Goal: Information Seeking & Learning: Learn about a topic

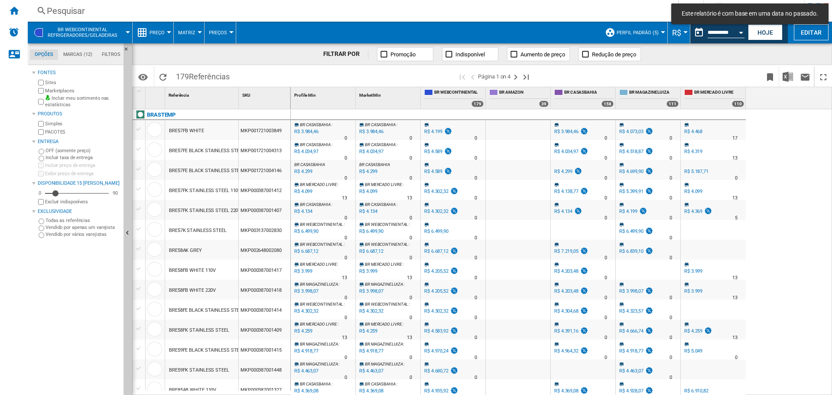
click at [742, 35] on button "Open calendar" at bounding box center [742, 31] width 16 height 16
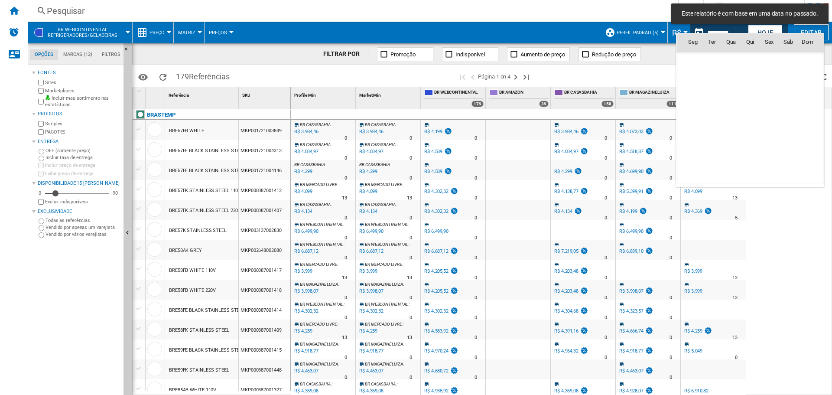
scroll to position [4136, 0]
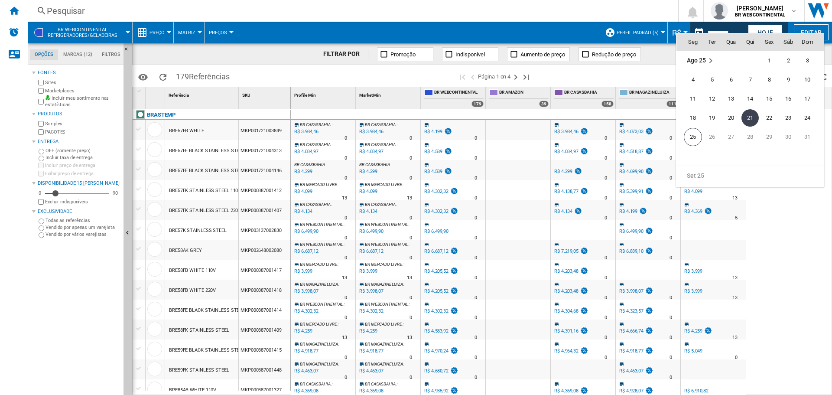
click at [659, 67] on div at bounding box center [416, 197] width 832 height 395
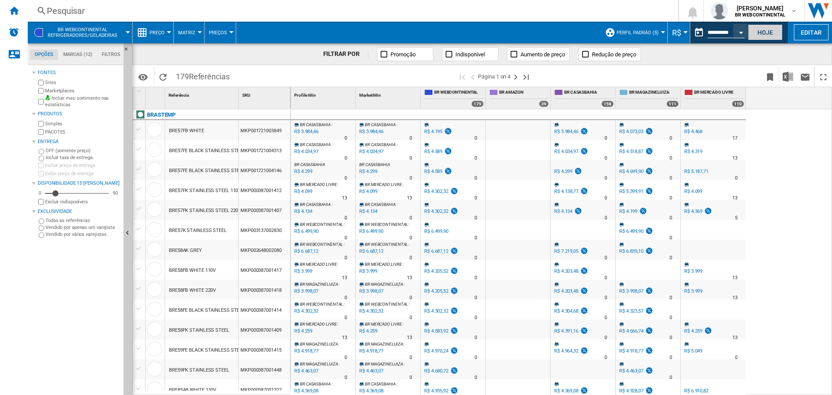
click at [767, 32] on button "Hoje" at bounding box center [765, 32] width 35 height 16
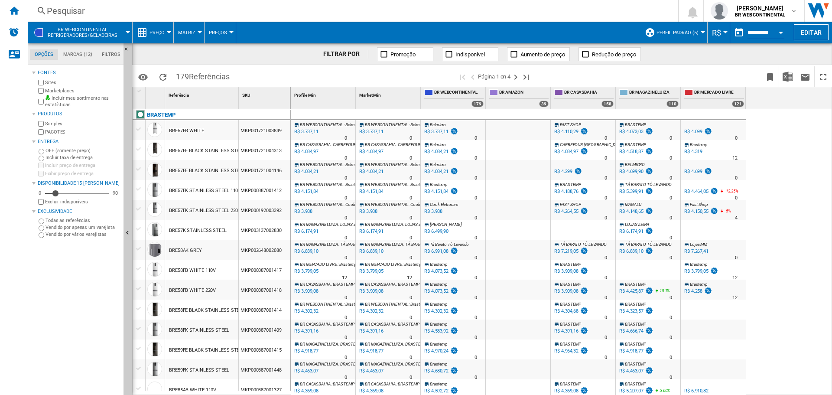
click at [308, 131] on div "R$ 3.737,11" at bounding box center [306, 131] width 26 height 9
click at [264, 309] on div "MKP000387001414" at bounding box center [265, 310] width 52 height 20
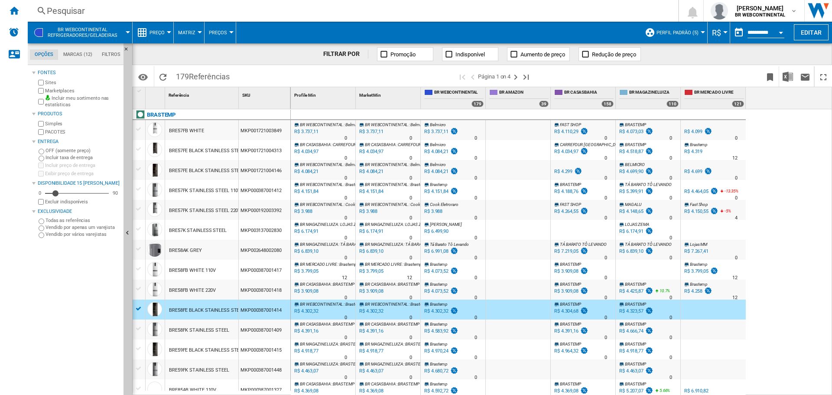
click at [264, 309] on div "MKP000387001414" at bounding box center [265, 310] width 52 height 20
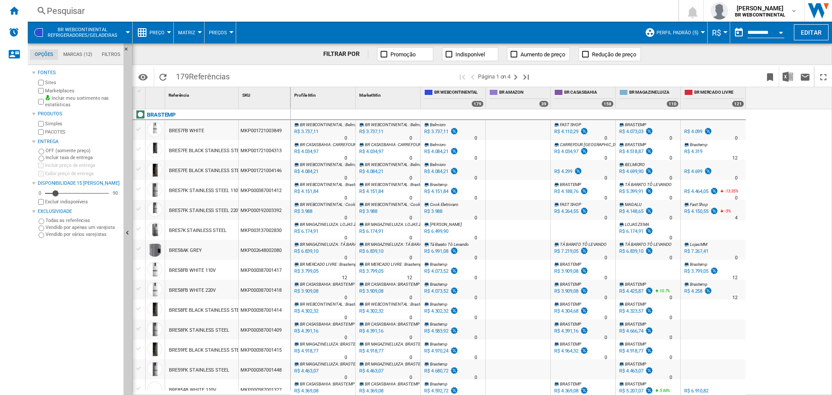
click at [264, 309] on div "MKP000387001414" at bounding box center [265, 310] width 52 height 20
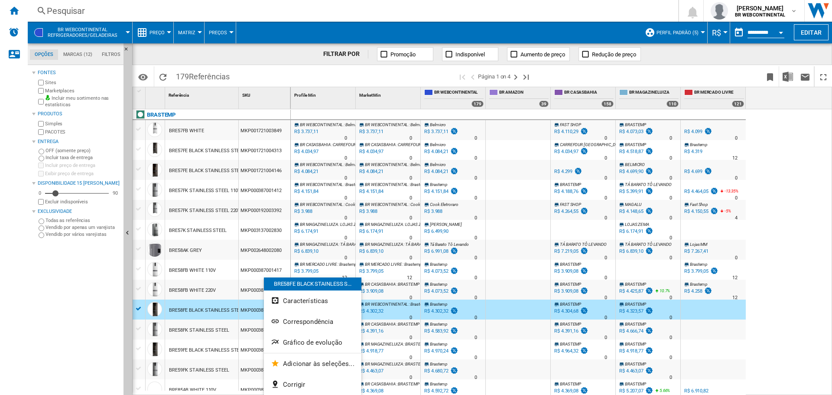
click at [244, 308] on div at bounding box center [416, 197] width 832 height 395
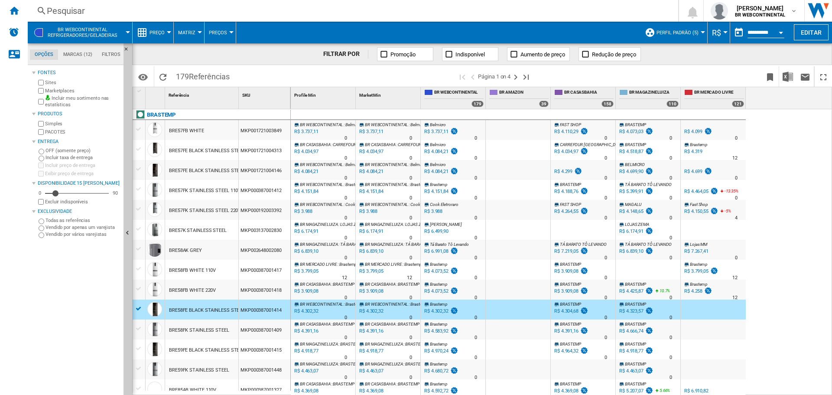
click at [244, 308] on div "MKP000387001414" at bounding box center [265, 310] width 52 height 20
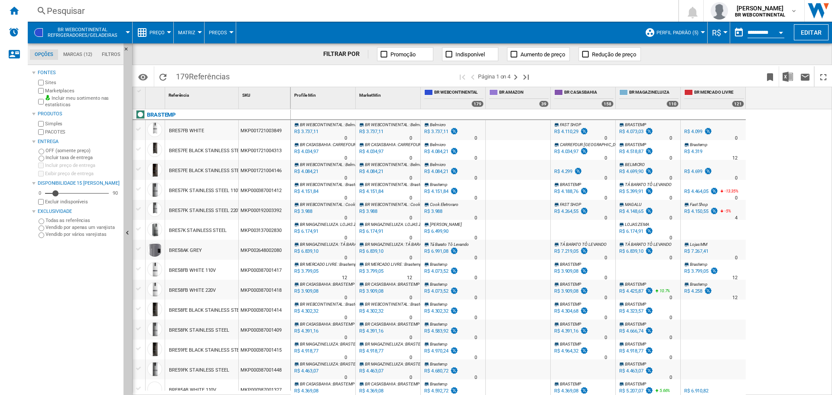
click at [244, 308] on div "MKP000387001414" at bounding box center [265, 310] width 52 height 20
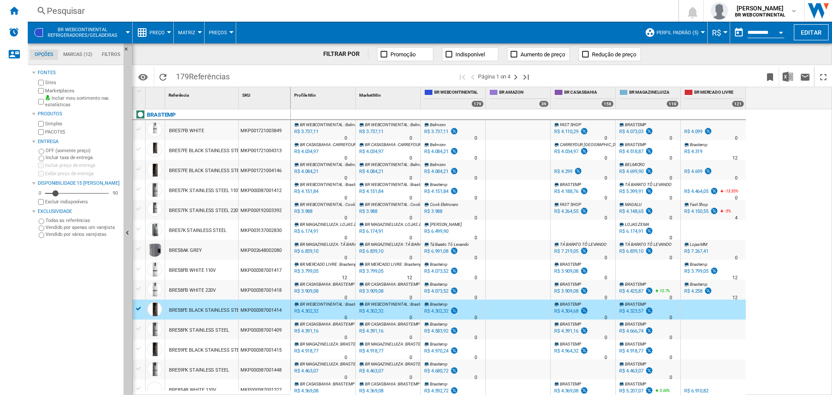
click at [244, 308] on div "MKP000387001414" at bounding box center [265, 310] width 52 height 20
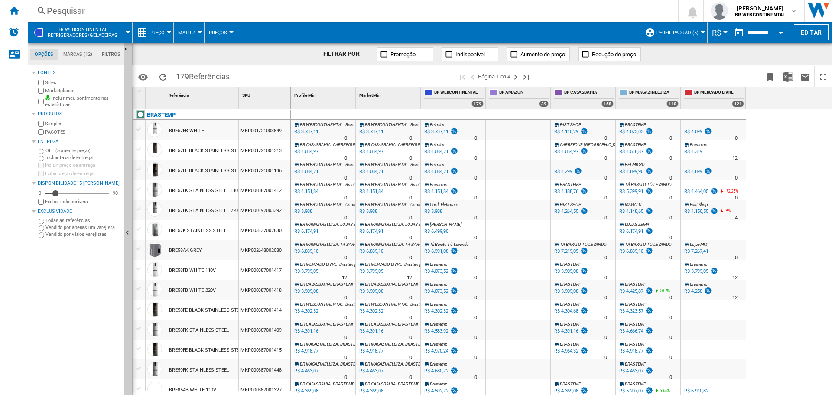
click at [310, 310] on div "R$ 4.302,32" at bounding box center [306, 311] width 26 height 9
click at [308, 310] on div "R$ 4.302,32" at bounding box center [306, 311] width 26 height 9
click at [76, 51] on md-tab-item "Marcas (12)" at bounding box center [77, 54] width 39 height 10
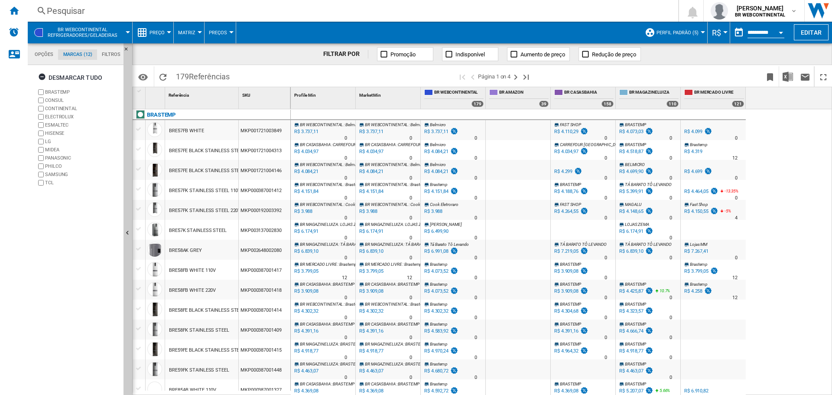
scroll to position [33, 0]
click at [107, 51] on md-tab-item "Filtros" at bounding box center [111, 54] width 28 height 10
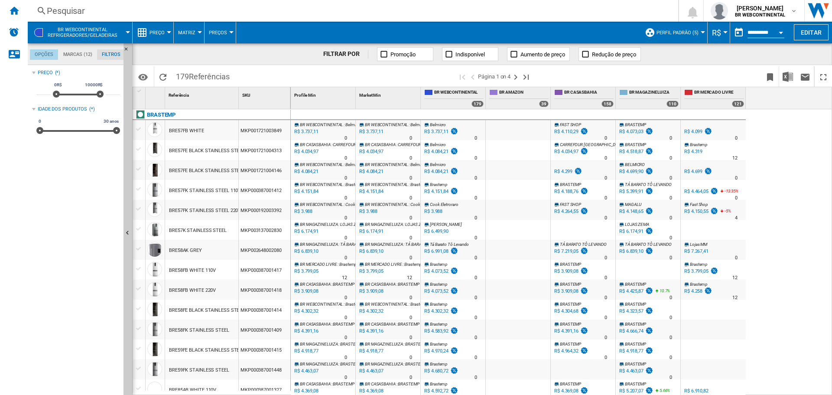
click at [41, 53] on md-tab-item "Opções" at bounding box center [44, 54] width 28 height 10
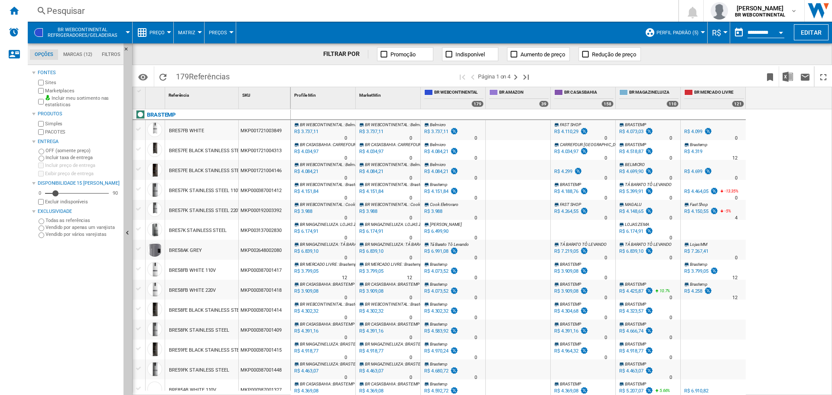
scroll to position [10, 0]
click at [123, 30] on button "BR WEBCONTINENTAL Refrigeradores/geladeiras" at bounding box center [87, 33] width 78 height 22
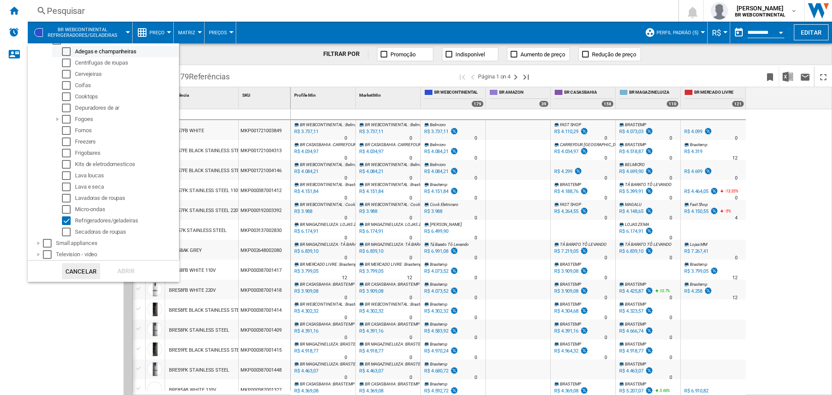
scroll to position [0, 0]
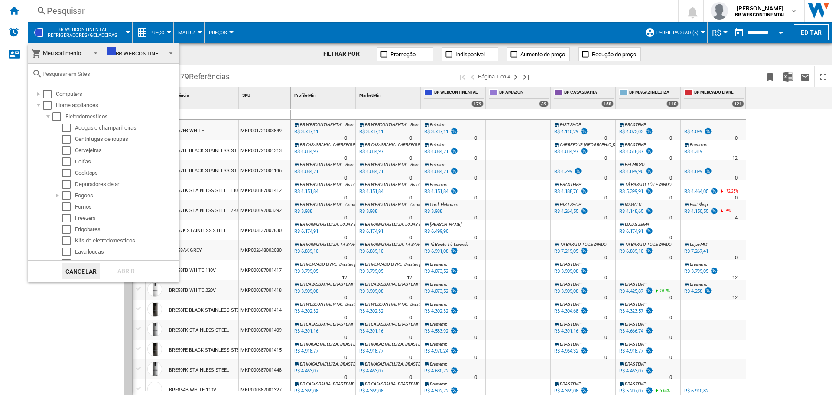
click at [165, 55] on span at bounding box center [169, 52] width 9 height 12
click at [90, 54] on span at bounding box center [93, 52] width 10 height 12
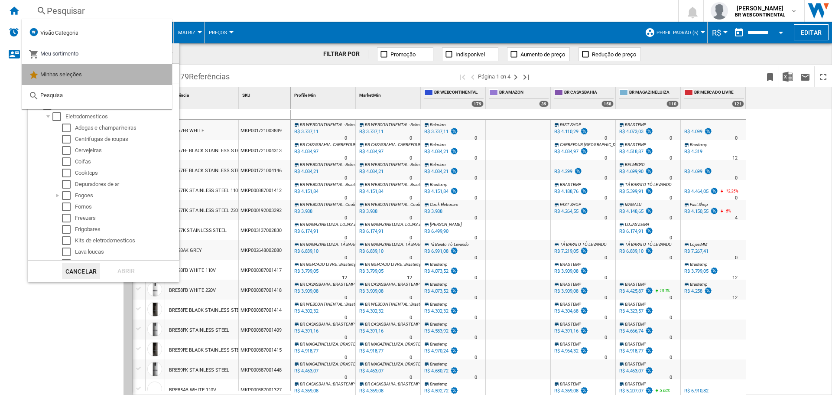
click at [85, 75] on md-option "Minhas seleções" at bounding box center [97, 74] width 150 height 21
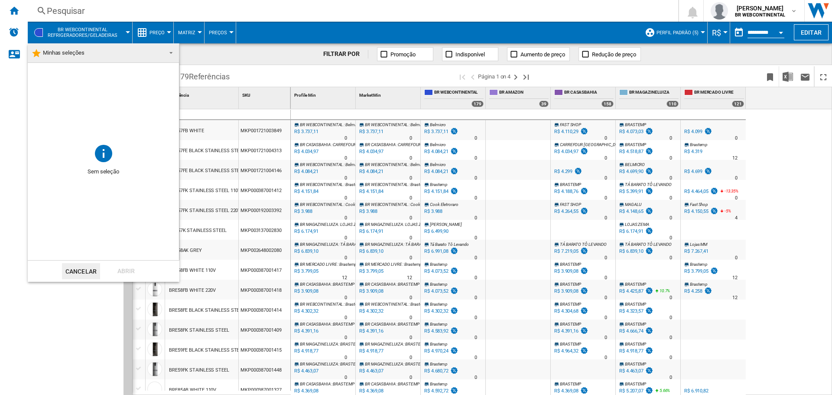
click at [165, 58] on span at bounding box center [168, 52] width 10 height 12
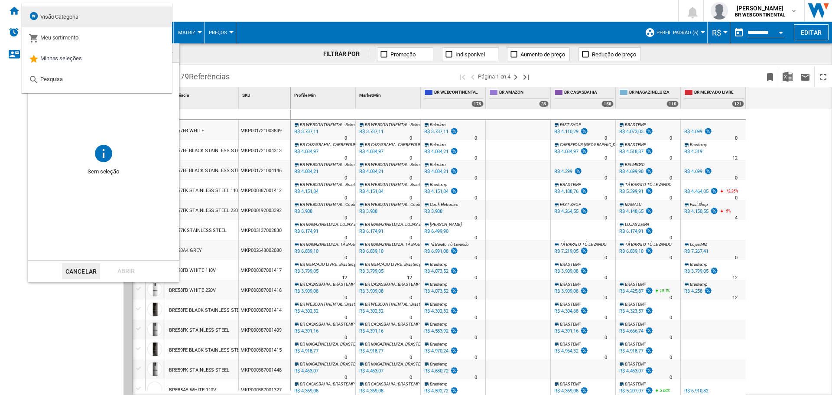
click at [66, 21] on div "Visão Categoria" at bounding box center [53, 17] width 49 height 12
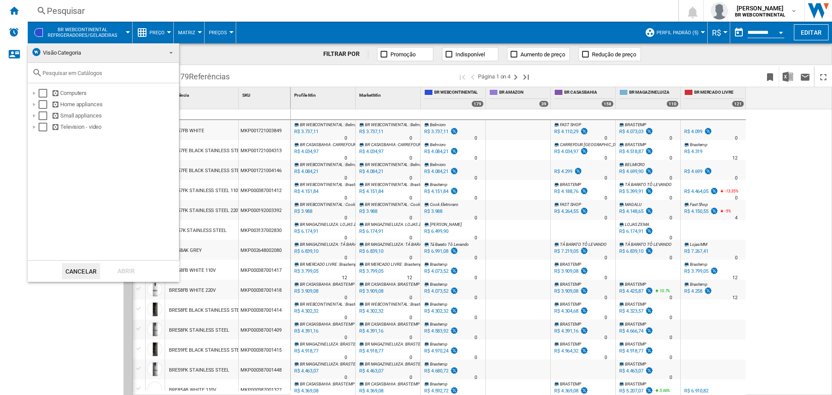
click at [228, 64] on md-backdrop at bounding box center [416, 197] width 832 height 395
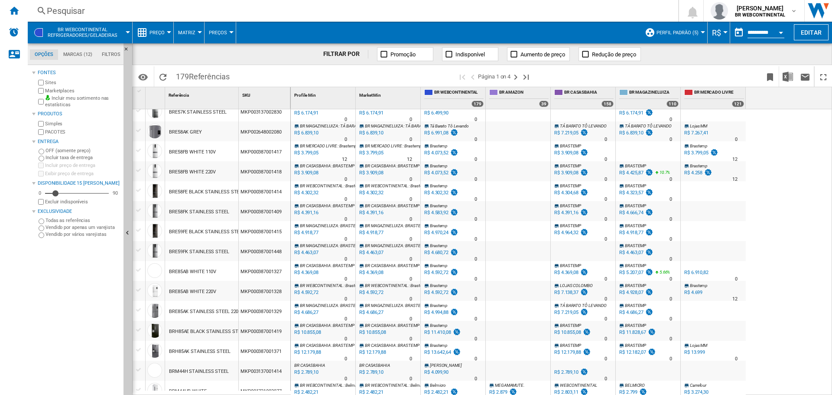
scroll to position [119, 0]
click at [125, 47] on ng-md-icon "Ocultar" at bounding box center [129, 51] width 10 height 10
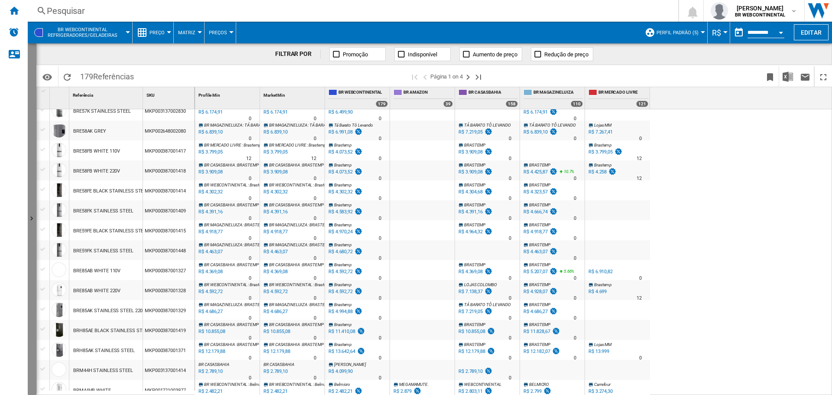
click at [32, 184] on button "Mostrar" at bounding box center [32, 219] width 9 height 352
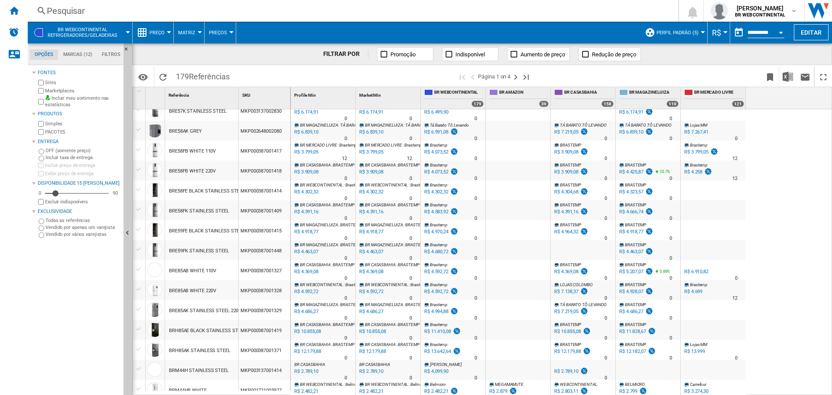
click at [107, 35] on span "BR WEBCONTINENTAL Refrigeradores/geladeiras" at bounding box center [83, 32] width 70 height 11
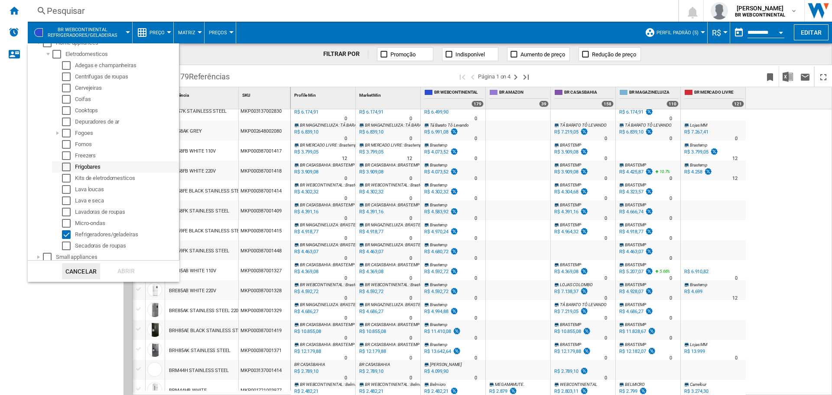
scroll to position [0, 0]
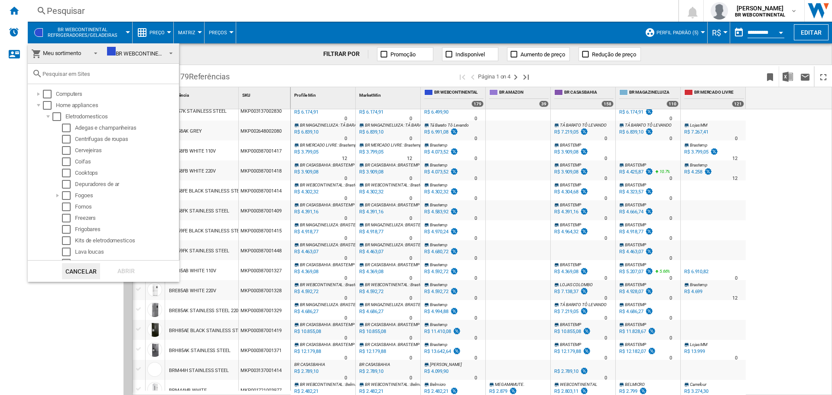
click at [265, 39] on md-backdrop at bounding box center [416, 197] width 832 height 395
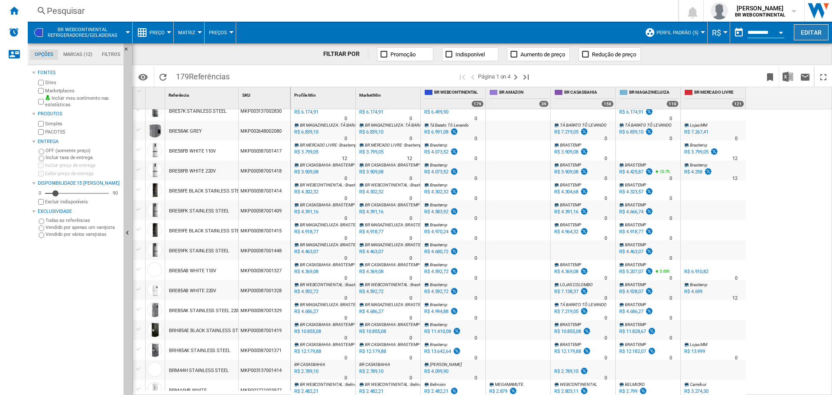
click at [804, 30] on button "Editar" at bounding box center [811, 32] width 35 height 16
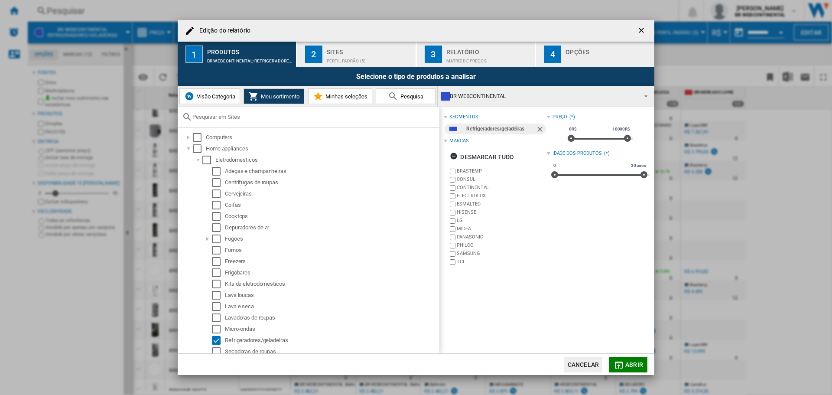
click at [540, 128] on ng-md-icon "Remover" at bounding box center [541, 130] width 10 height 10
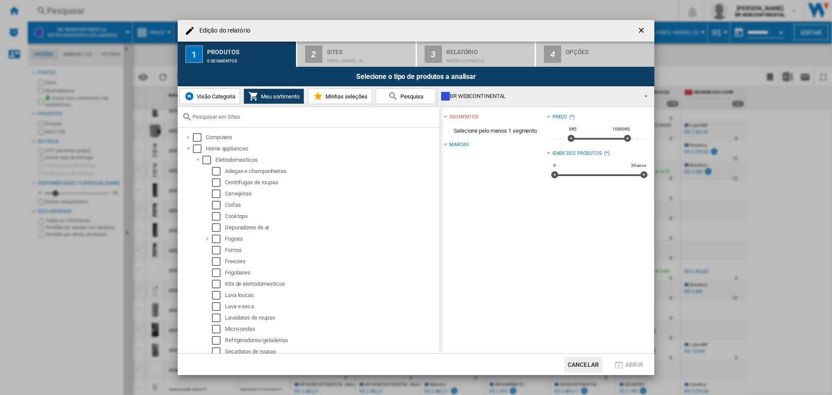
click at [418, 98] on span "Pesquisa" at bounding box center [410, 96] width 25 height 7
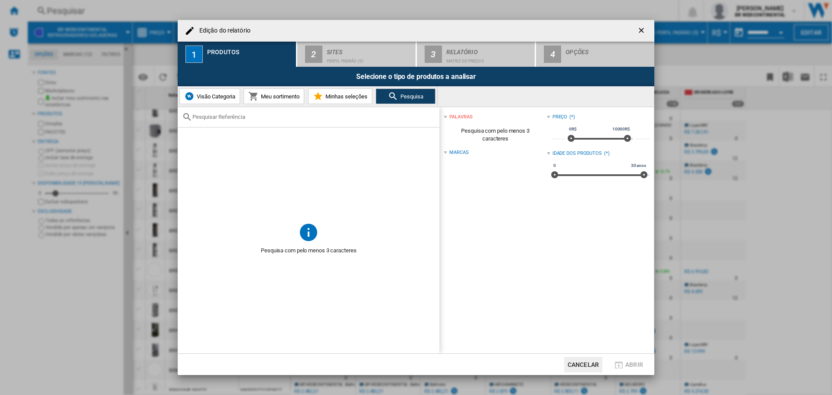
click at [282, 113] on div at bounding box center [309, 117] width 262 height 20
drag, startPoint x: 255, startPoint y: 123, endPoint x: 223, endPoint y: 114, distance: 32.6
click at [223, 114] on div at bounding box center [309, 117] width 262 height 20
click at [223, 114] on input "text" at bounding box center [314, 117] width 243 height 7
paste input "MKP000418000185"
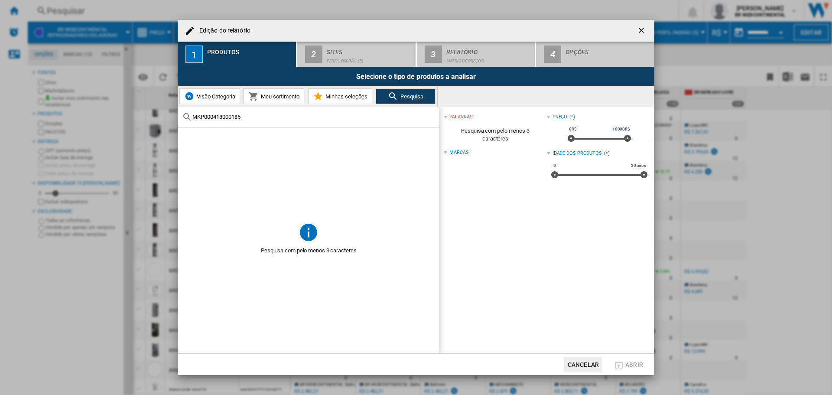
type input "MKP000418000185"
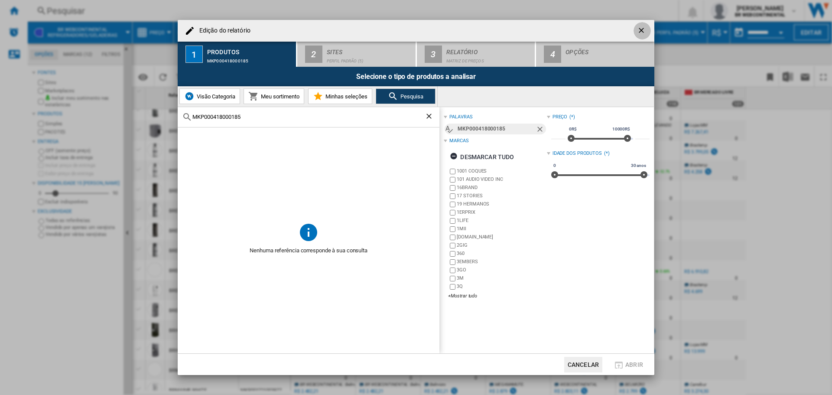
click at [641, 28] on ng-md-icon "getI18NText('BUTTONS.CLOSE_DIALOG')" at bounding box center [642, 31] width 10 height 10
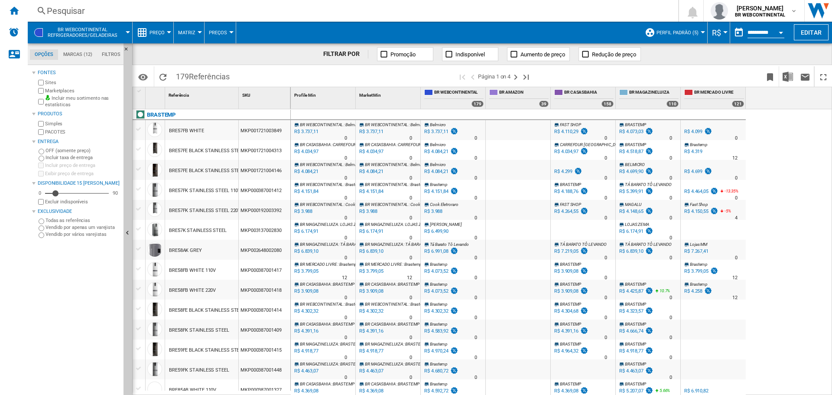
click at [200, 34] on md-menu "Matriz [GEOGRAPHIC_DATA] Ranking" at bounding box center [189, 33] width 31 height 22
click at [200, 33] on div at bounding box center [200, 32] width 4 height 2
click at [228, 33] on md-backdrop at bounding box center [416, 197] width 832 height 395
click at [229, 33] on div at bounding box center [231, 32] width 4 height 2
click at [128, 32] on md-backdrop at bounding box center [416, 197] width 832 height 395
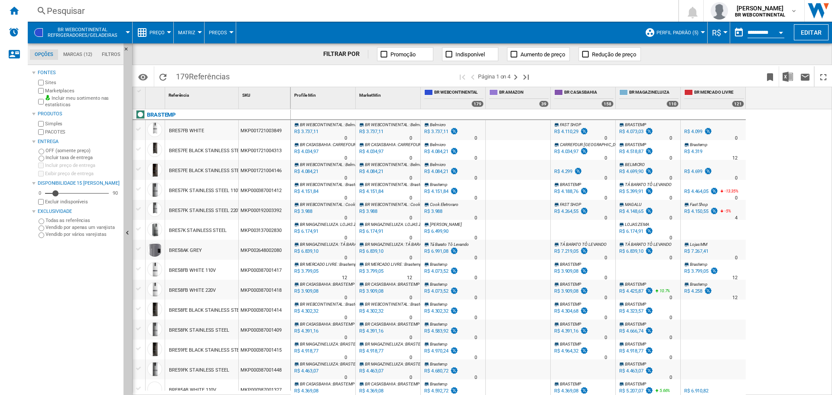
click at [128, 32] on div at bounding box center [128, 32] width 4 height 2
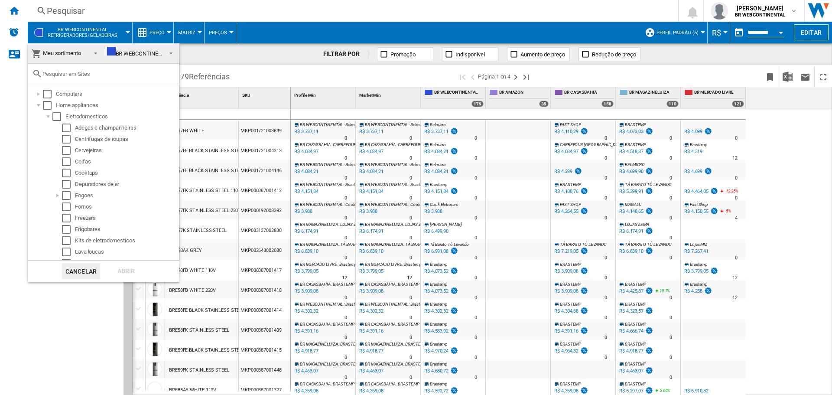
click at [165, 34] on md-backdrop at bounding box center [416, 197] width 832 height 395
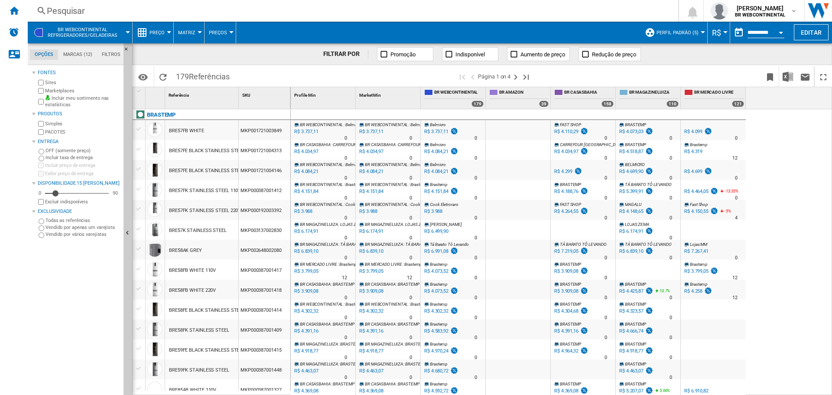
click at [165, 34] on button "Preço" at bounding box center [160, 33] width 20 height 22
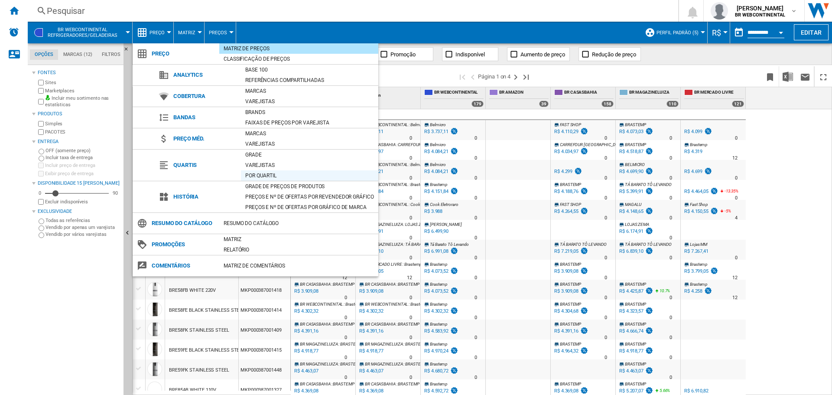
click at [264, 174] on div "Por quartil" at bounding box center [309, 175] width 137 height 9
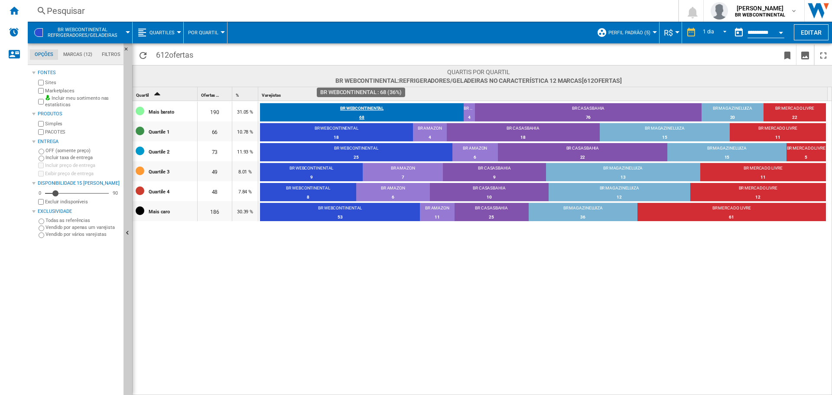
click at [368, 112] on div "BR WEBCONTINENTAL" at bounding box center [362, 109] width 204 height 8
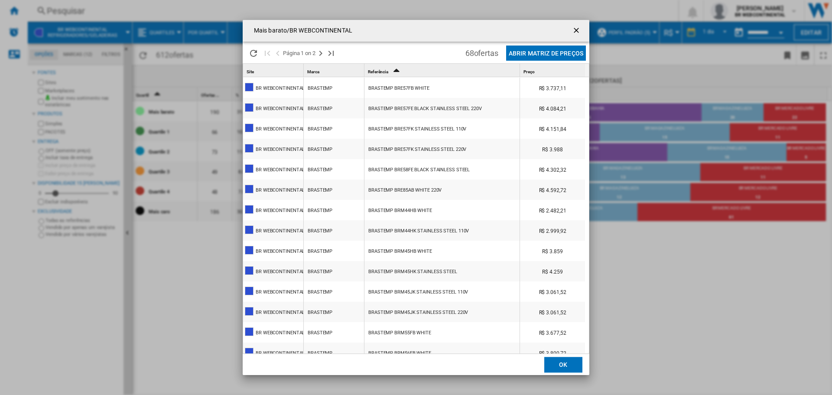
click at [410, 85] on div "BRASTEMP BRE57FB WHITE" at bounding box center [399, 88] width 61 height 20
click at [576, 27] on ng-md-icon "getI18NText('BUTTONS.CLOSE_DIALOG')" at bounding box center [577, 31] width 10 height 10
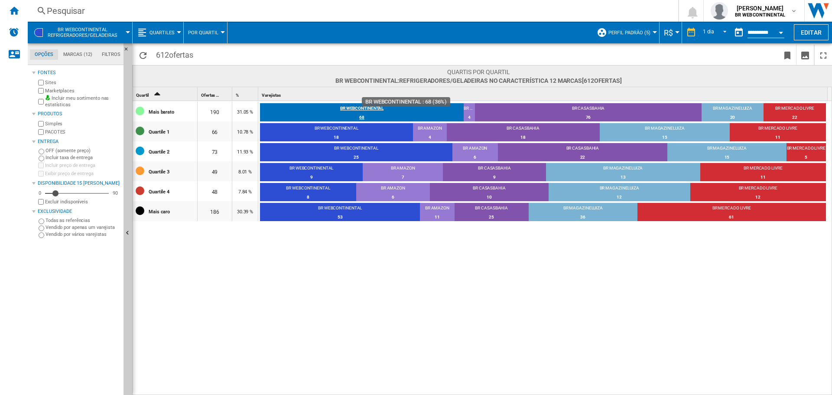
click at [390, 111] on div "BR WEBCONTINENTAL" at bounding box center [362, 109] width 204 height 8
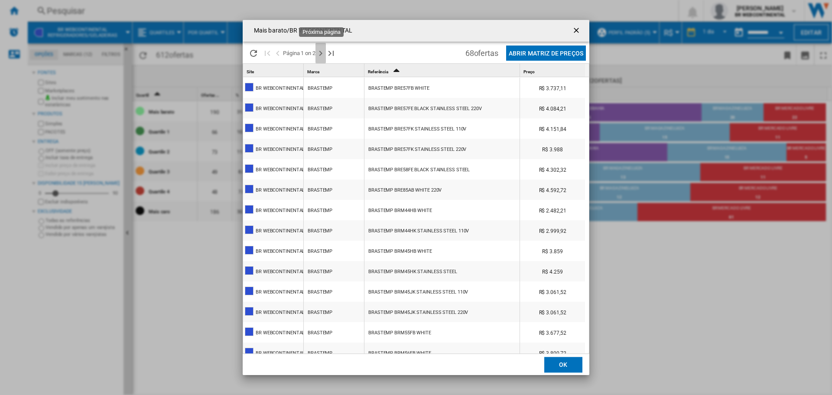
click at [321, 55] on ng-md-icon "Próxima página" at bounding box center [321, 53] width 10 height 10
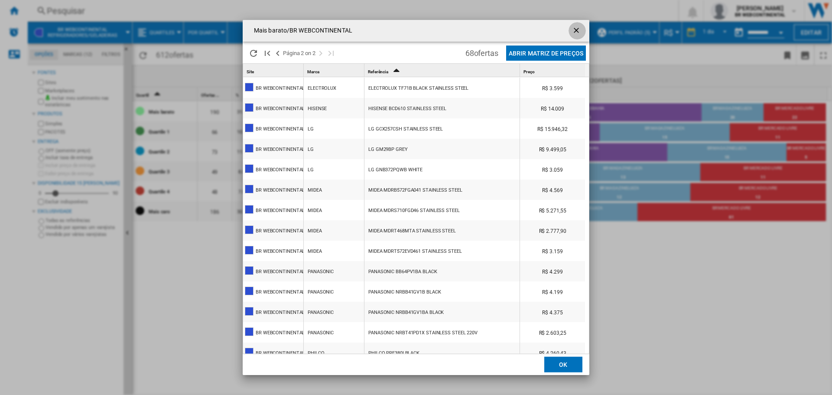
click at [581, 28] on ng-md-icon "getI18NText('BUTTONS.CLOSE_DIALOG')" at bounding box center [577, 31] width 10 height 10
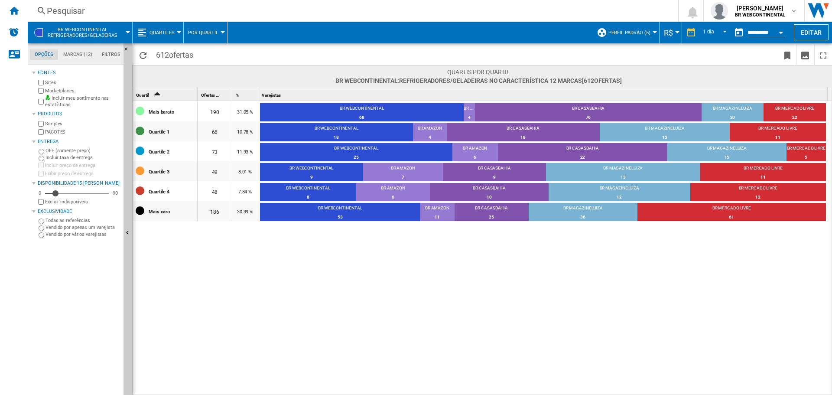
click at [124, 32] on button "BR WEBCONTINENTAL Refrigeradores/geladeiras" at bounding box center [87, 33] width 78 height 22
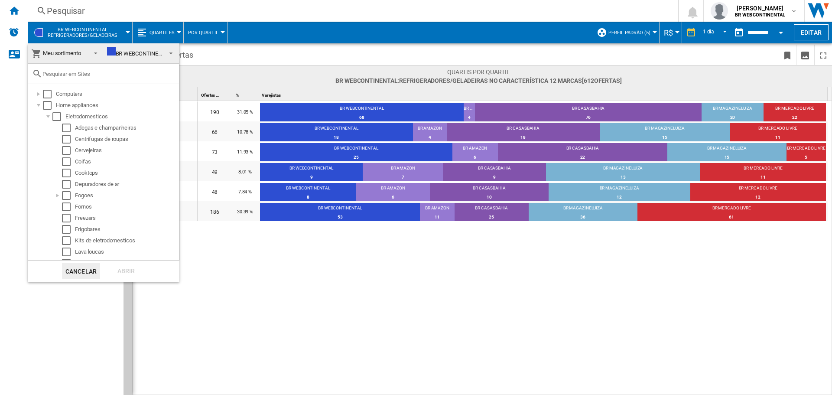
click at [165, 55] on span at bounding box center [169, 52] width 9 height 12
click at [341, 295] on md-backdrop at bounding box center [416, 197] width 832 height 395
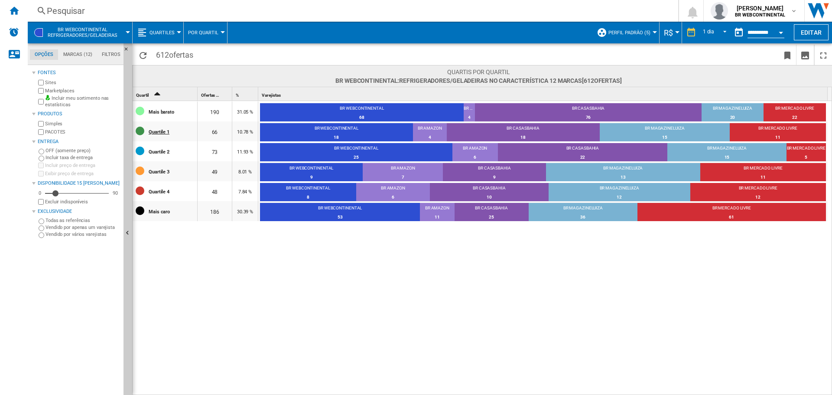
click at [161, 133] on div "Quartile 1" at bounding box center [173, 131] width 48 height 18
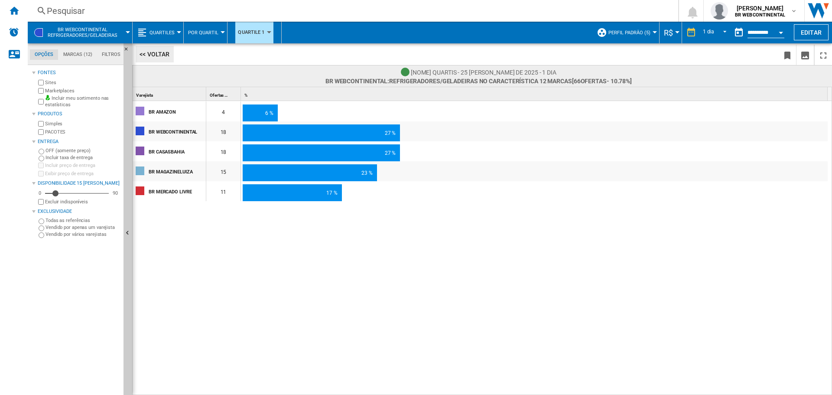
click at [140, 49] on button "<< Voltar" at bounding box center [155, 54] width 38 height 16
